Goal: Check status

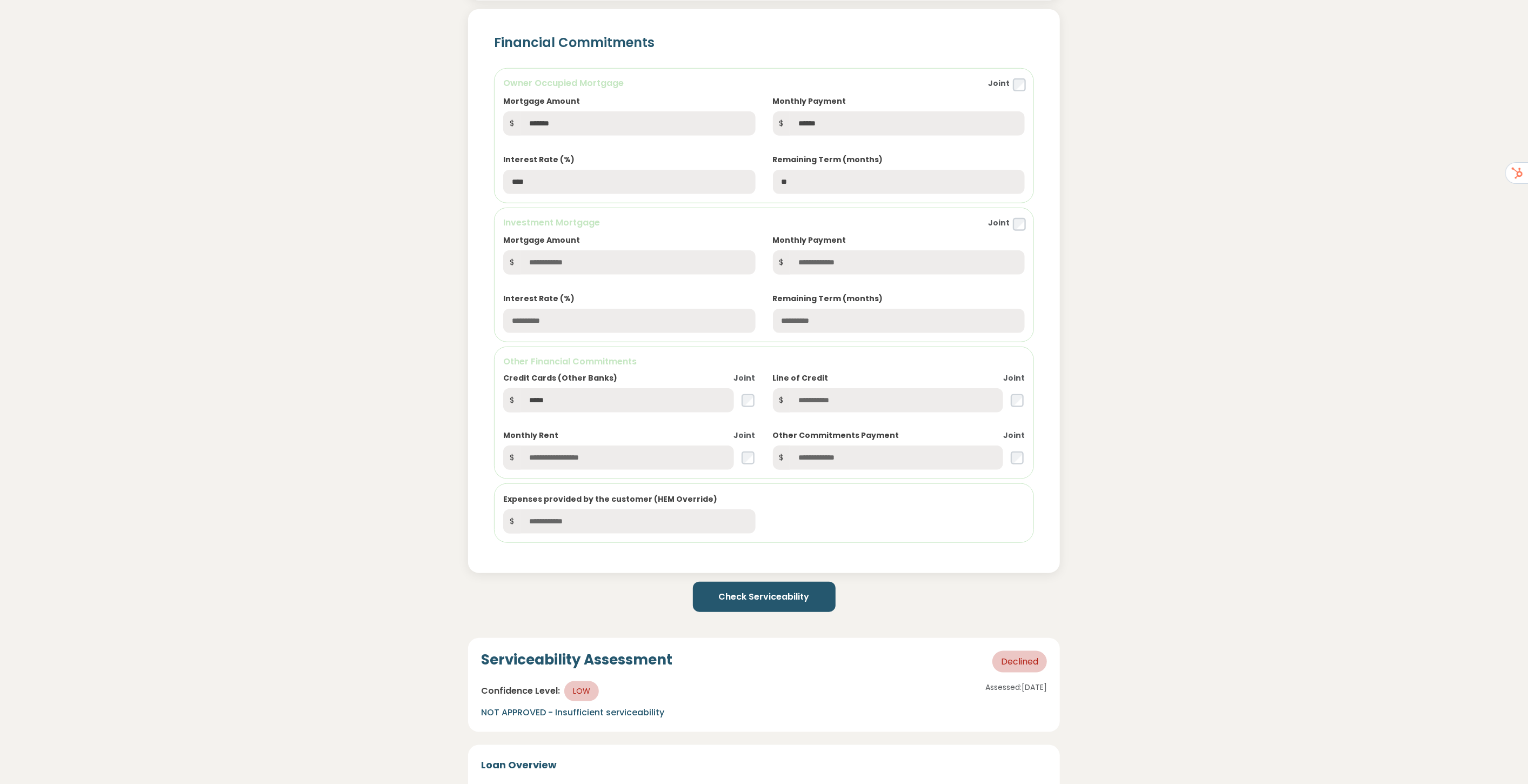
scroll to position [900, 0]
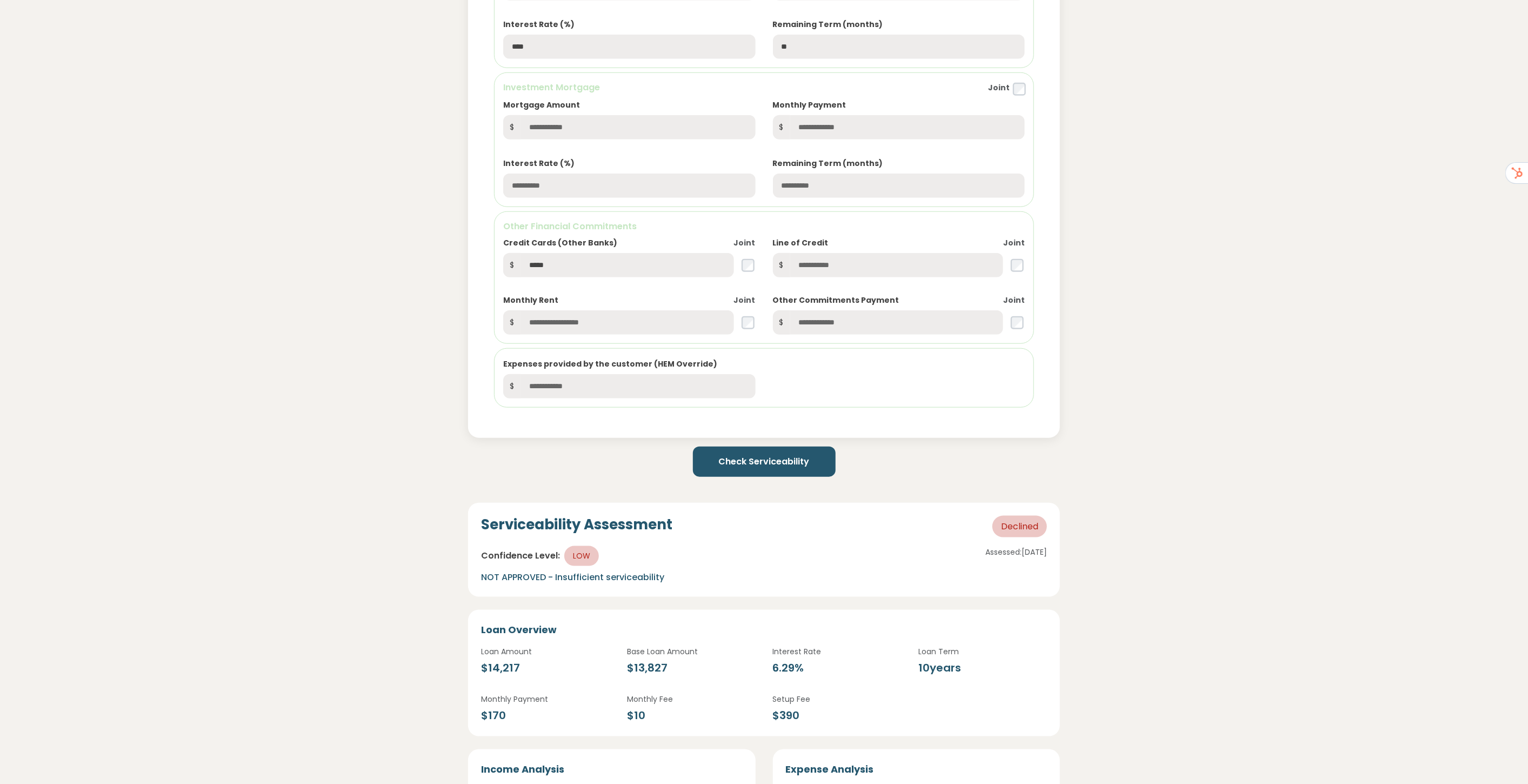
click at [811, 468] on button "Check Serviceability" at bounding box center [764, 462] width 143 height 30
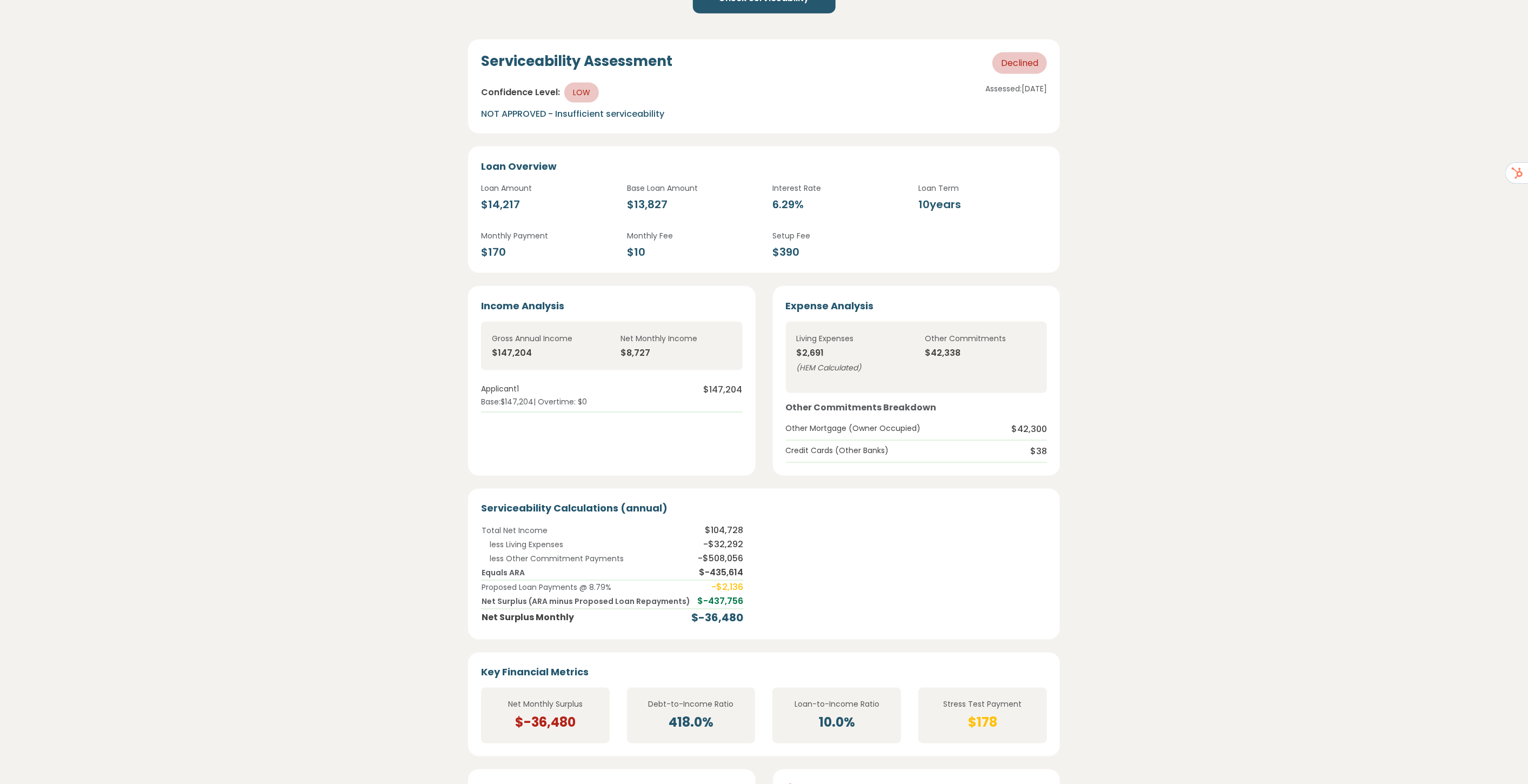
scroll to position [1381, 0]
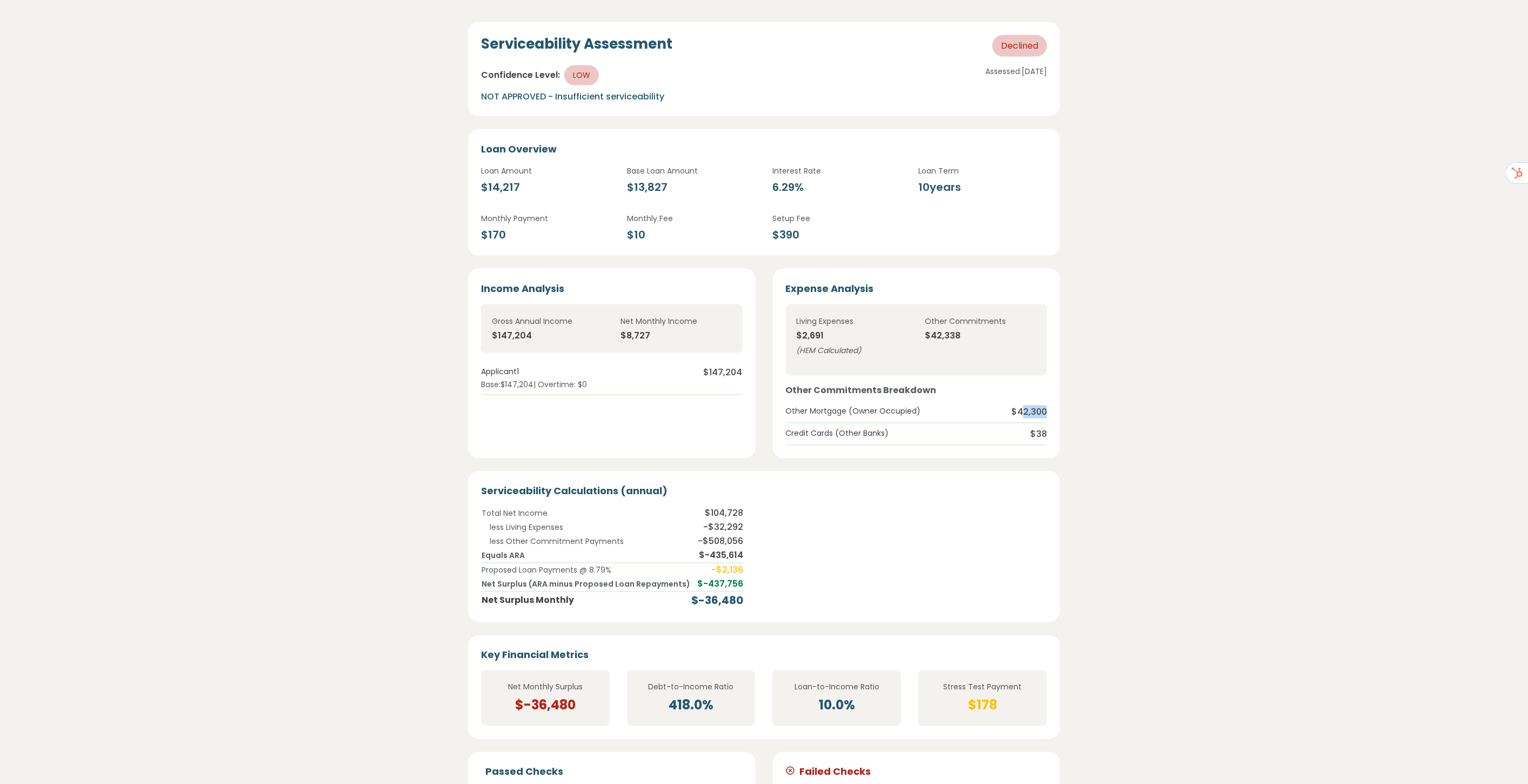
drag, startPoint x: 1020, startPoint y: 407, endPoint x: 1049, endPoint y: 409, distance: 29.1
click at [1049, 409] on div "Expense Analysis Living Expenses $2,691 ( HEM Calculated ) Other Commitments $4…" at bounding box center [916, 363] width 287 height 189
click at [1041, 408] on span "$42,300" at bounding box center [1029, 412] width 36 height 13
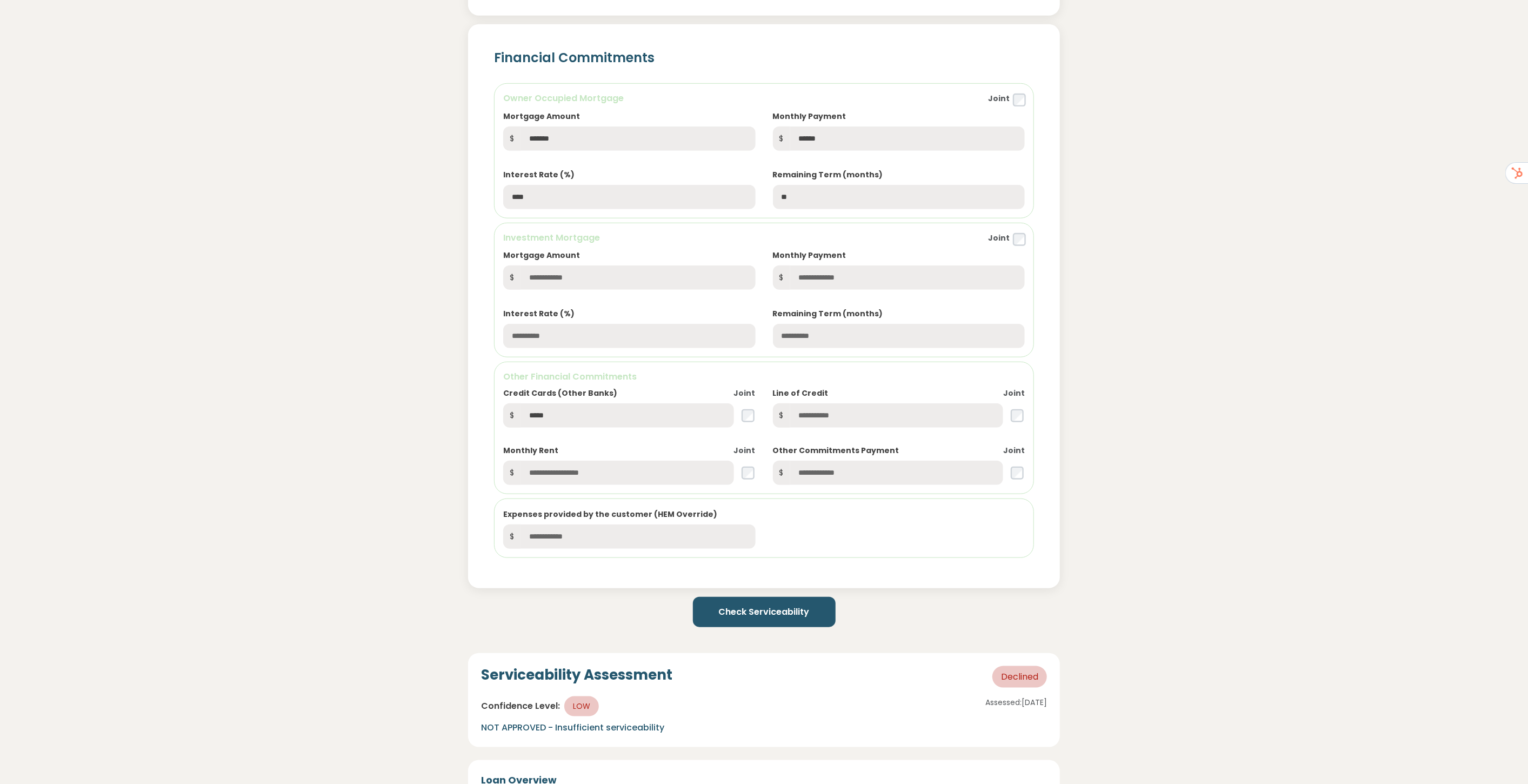
scroll to position [480, 0]
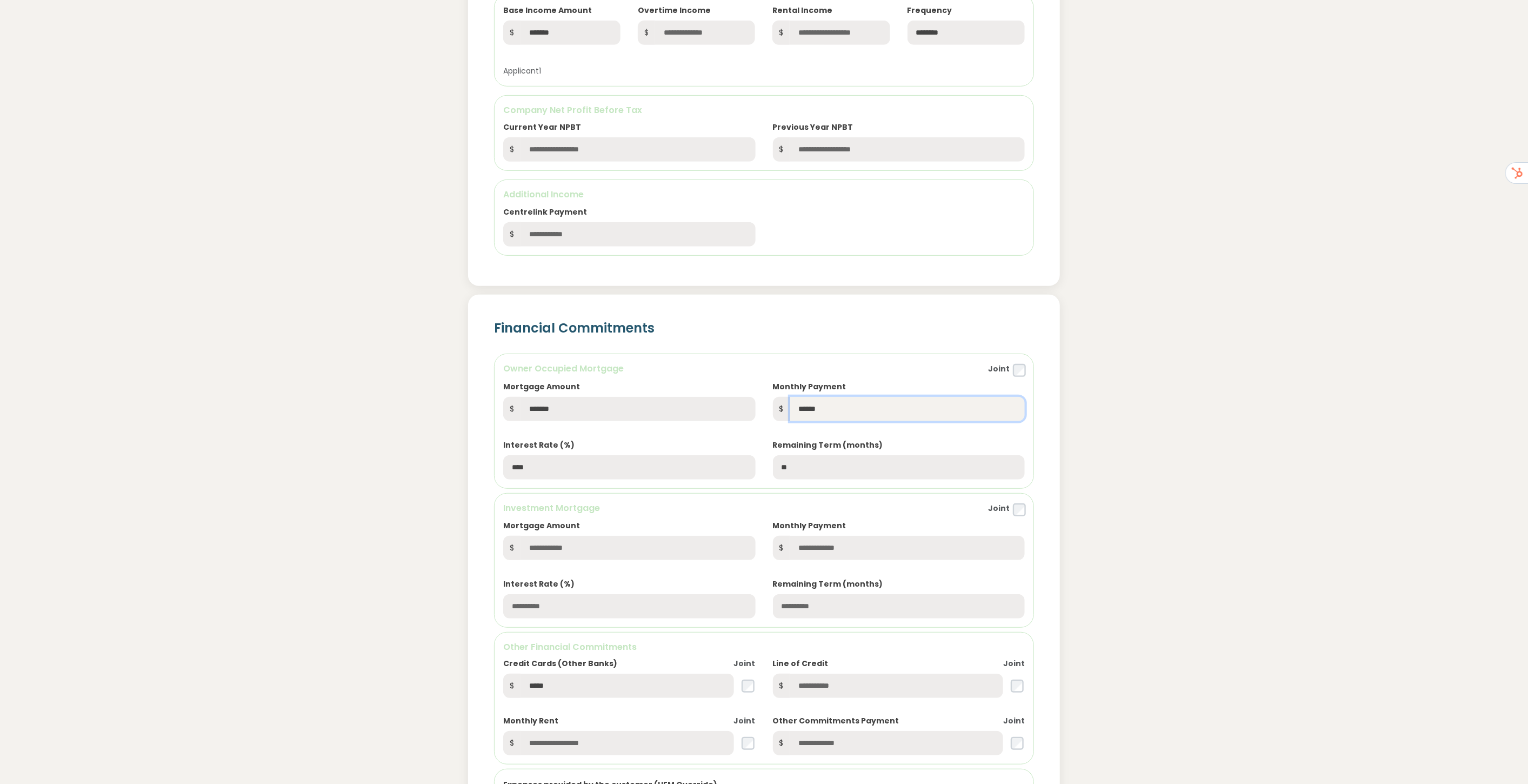
click at [861, 415] on input "******" at bounding box center [908, 408] width 235 height 24
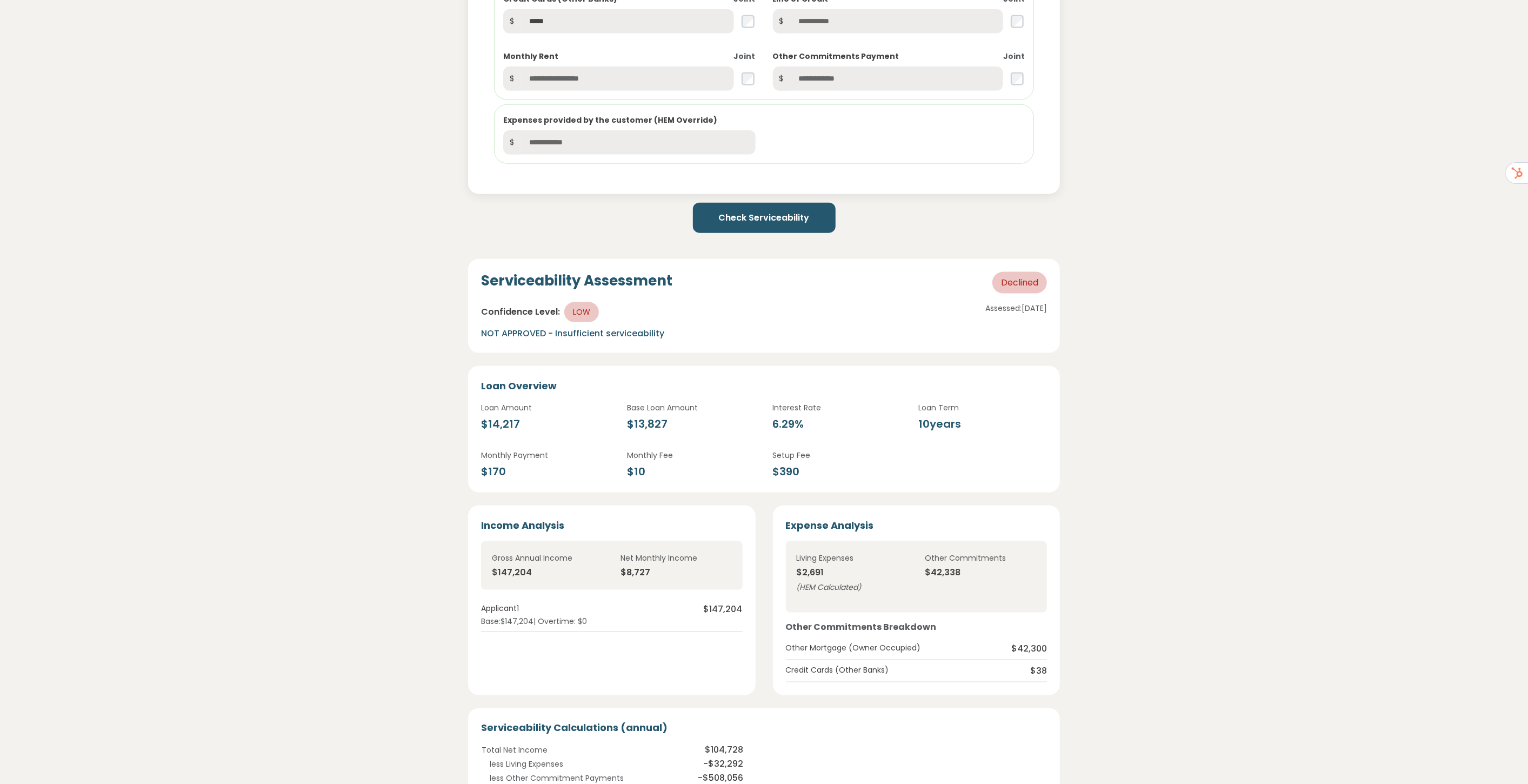
scroll to position [1201, 0]
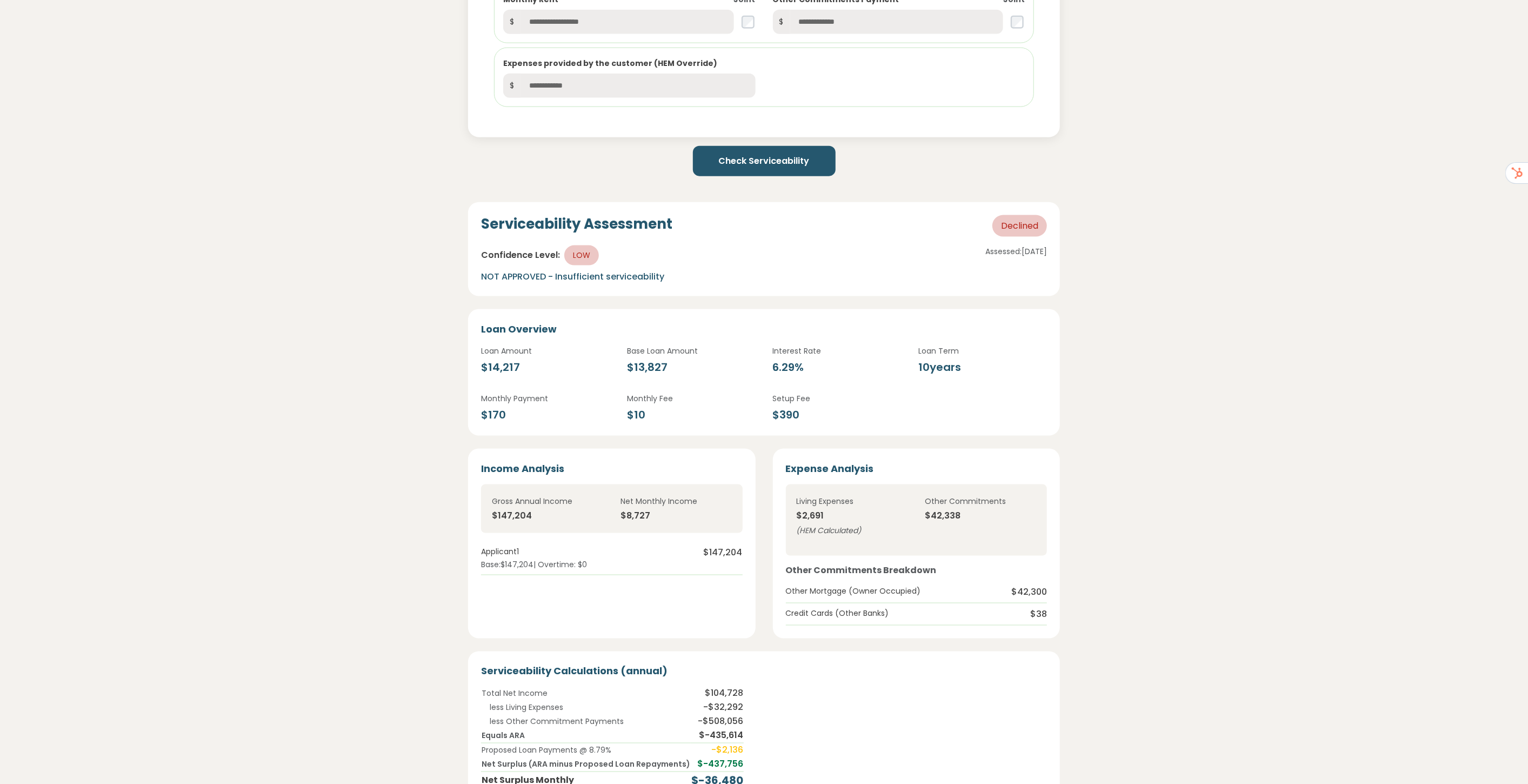
type input "*****"
click at [750, 153] on button "Check Serviceability" at bounding box center [764, 161] width 143 height 30
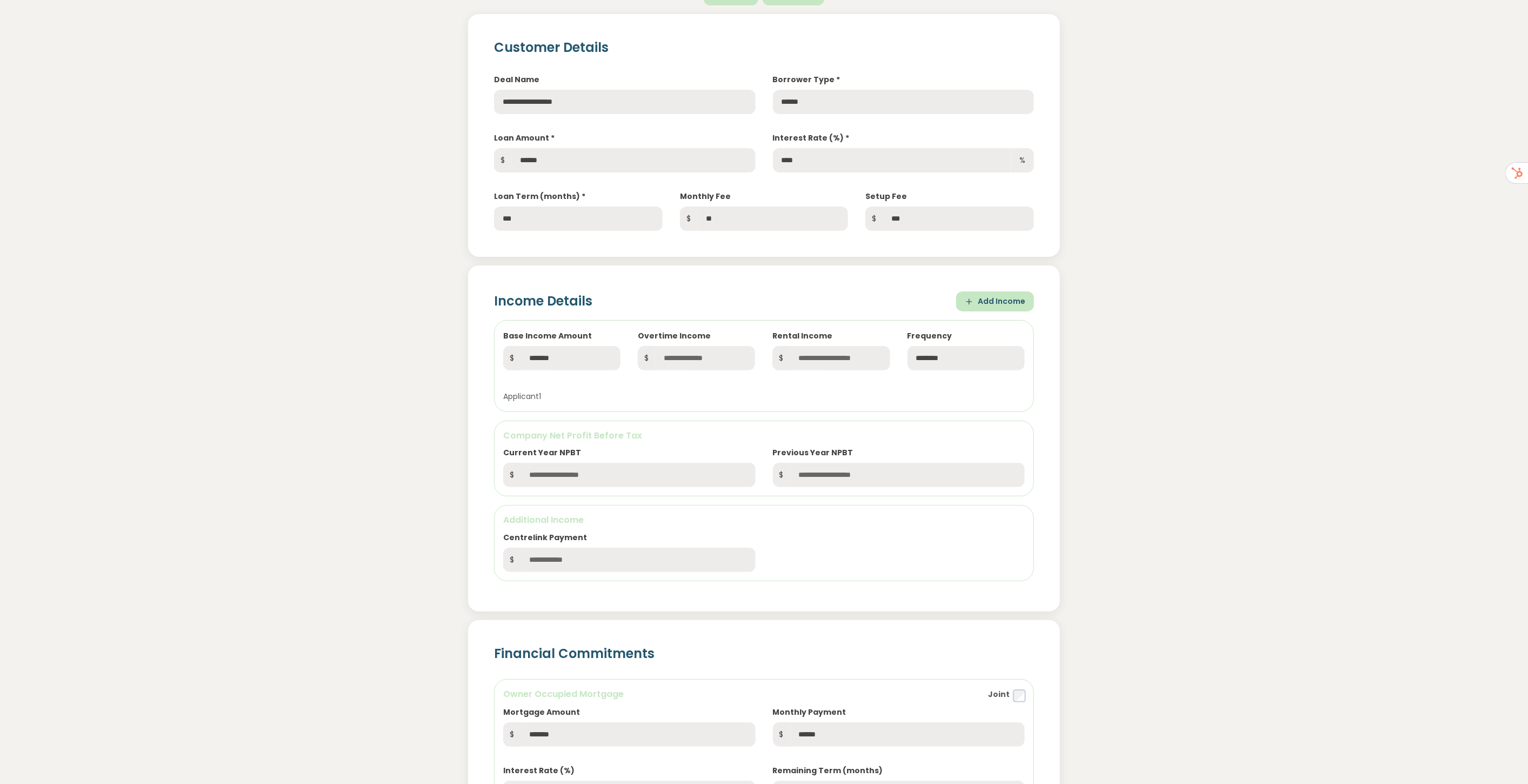
scroll to position [240, 0]
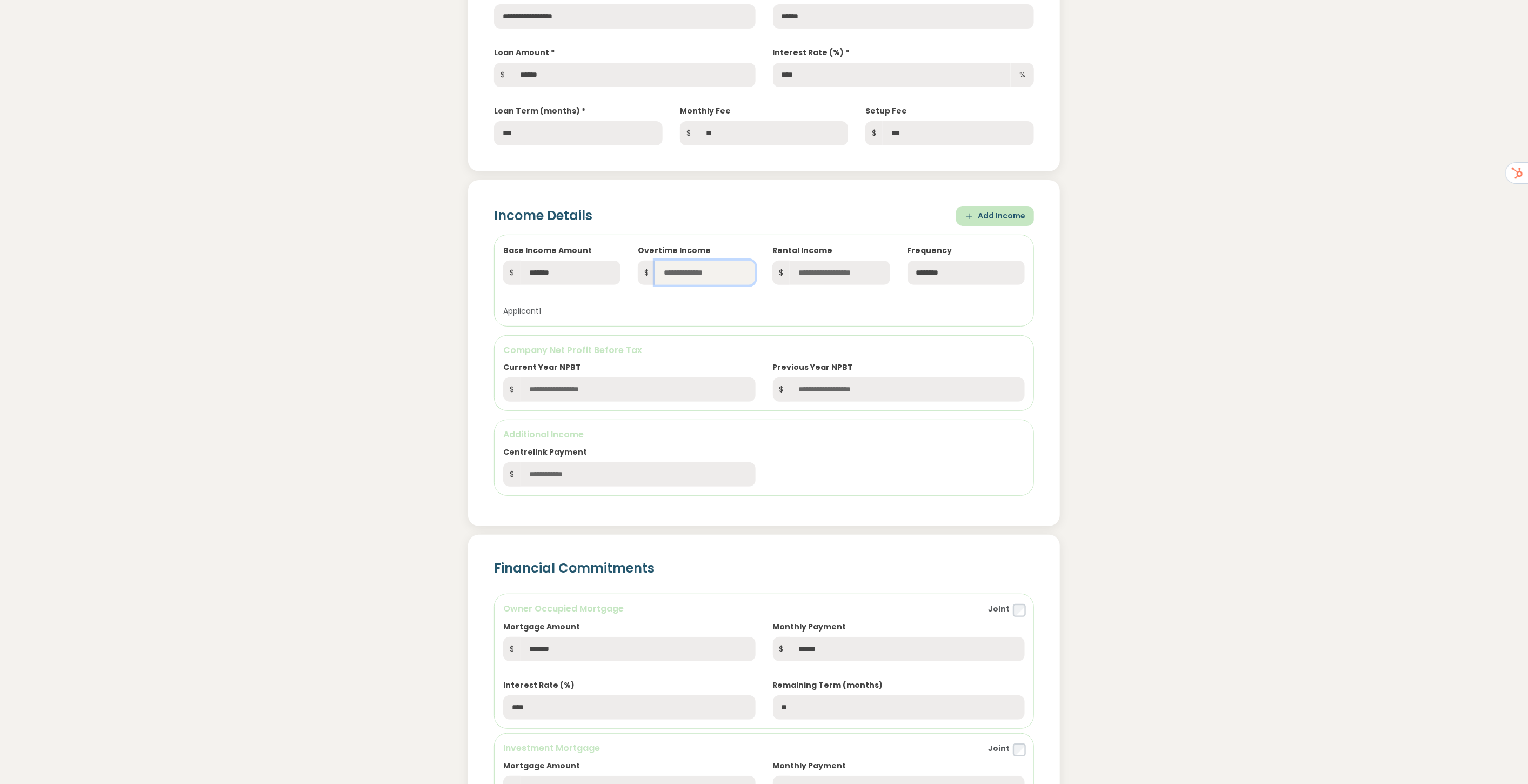
click at [677, 267] on input "text" at bounding box center [705, 273] width 100 height 24
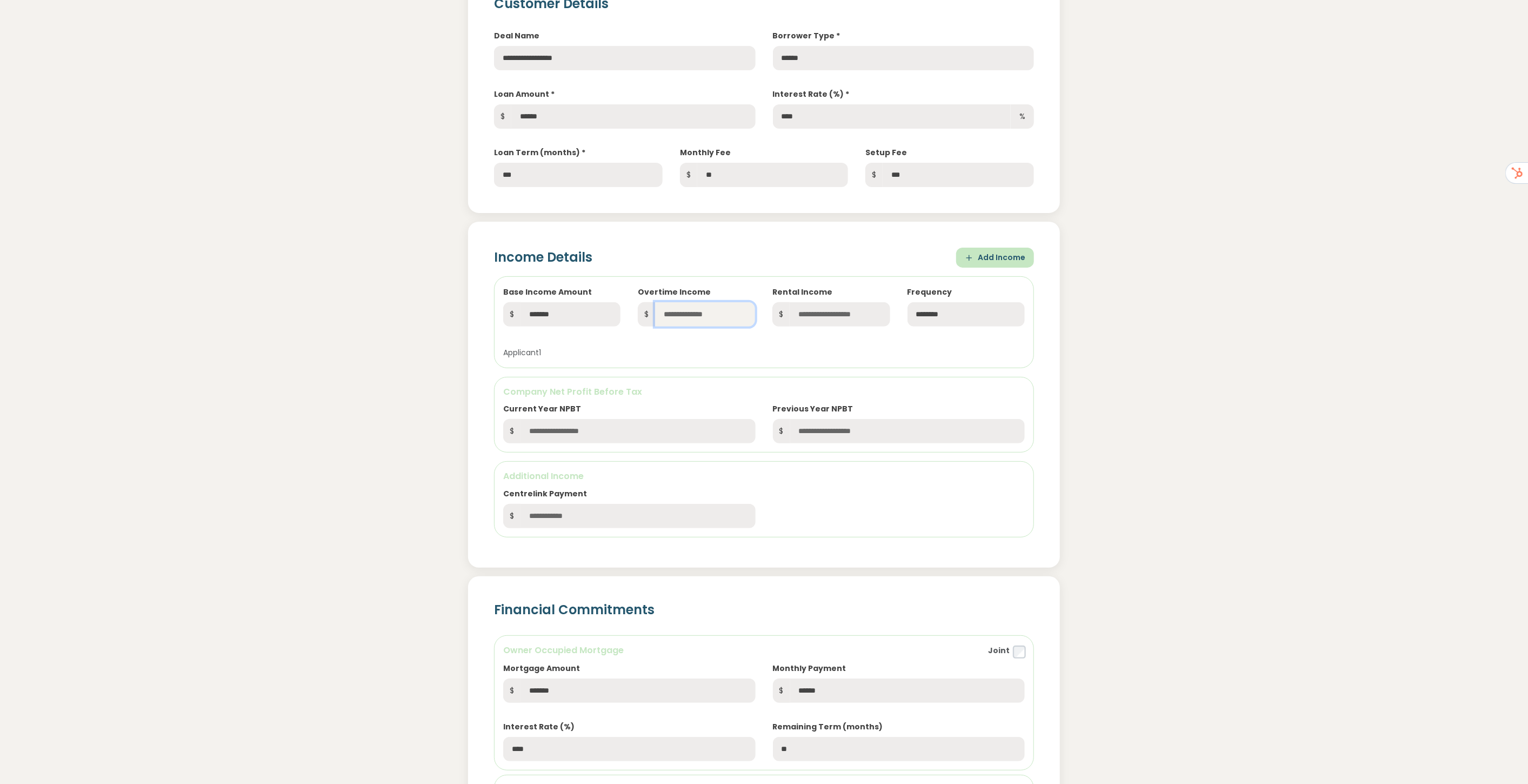
scroll to position [60, 0]
